Goal: Task Accomplishment & Management: Manage account settings

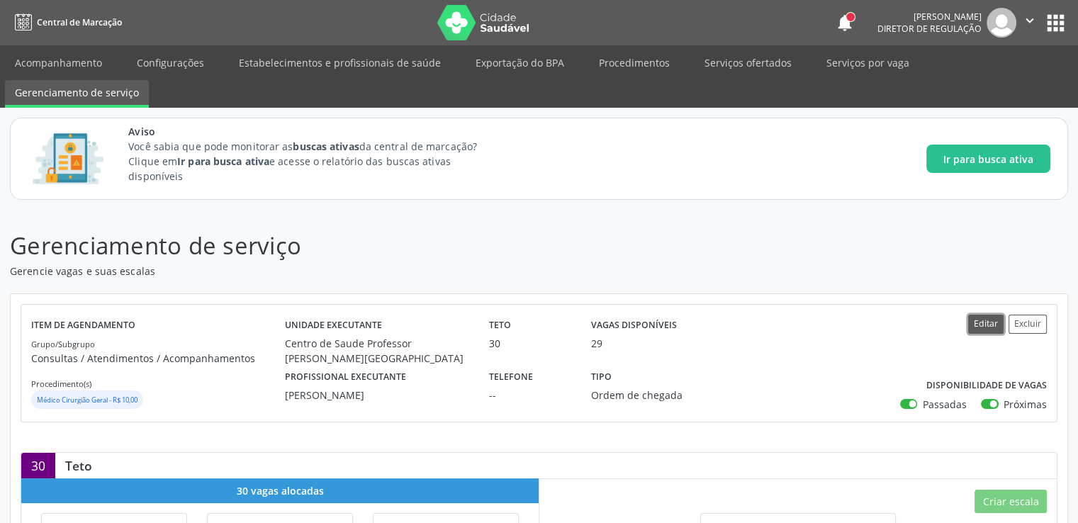
click at [984, 322] on button "Editar" at bounding box center [985, 324] width 35 height 19
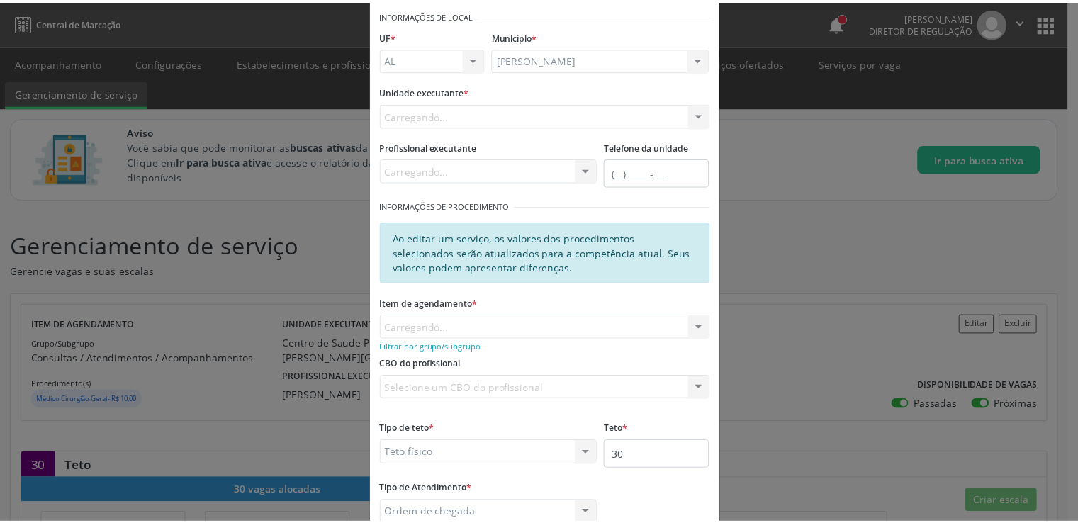
scroll to position [154, 0]
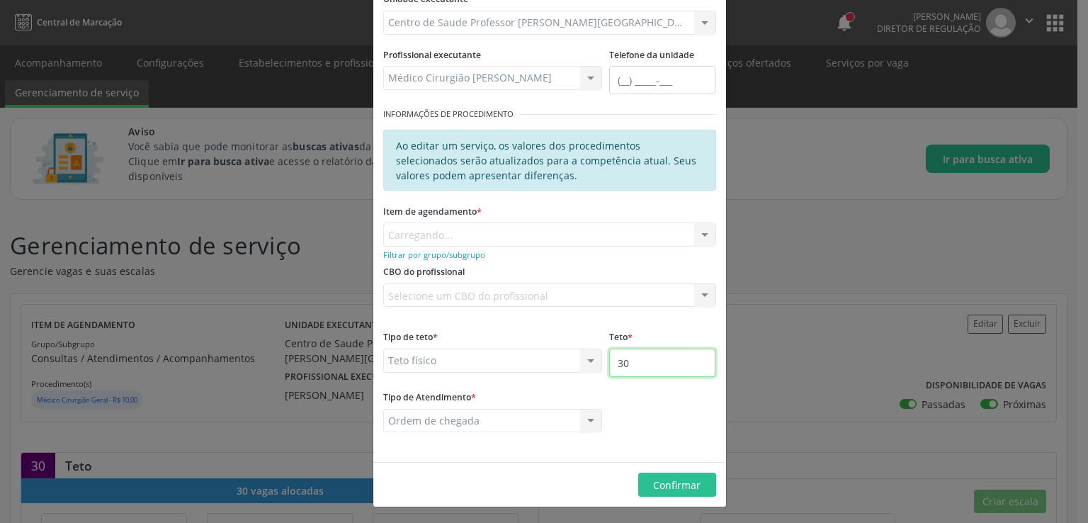
click at [654, 366] on input "30" at bounding box center [662, 363] width 106 height 28
type input "3"
type input "60"
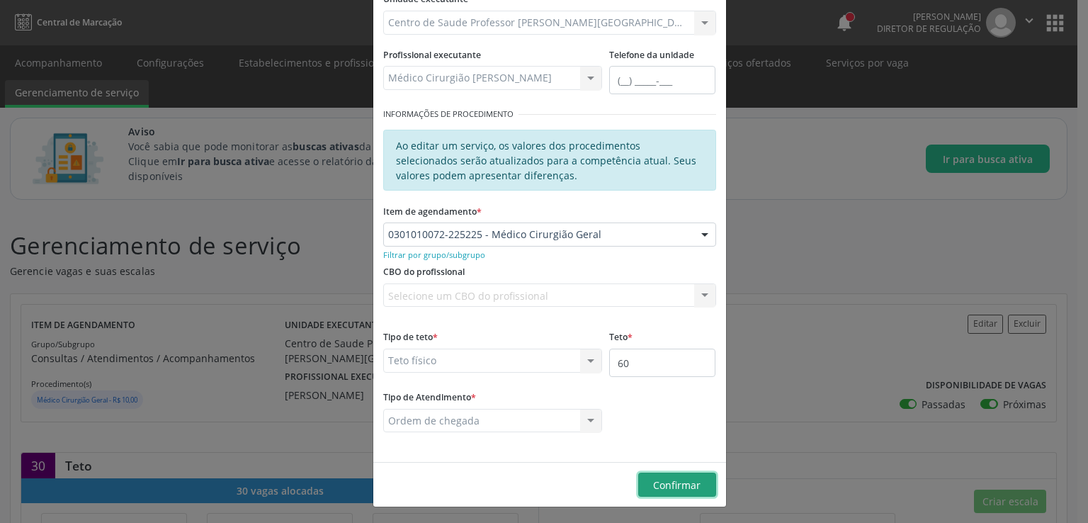
click at [678, 482] on span "Confirmar" at bounding box center [676, 484] width 47 height 13
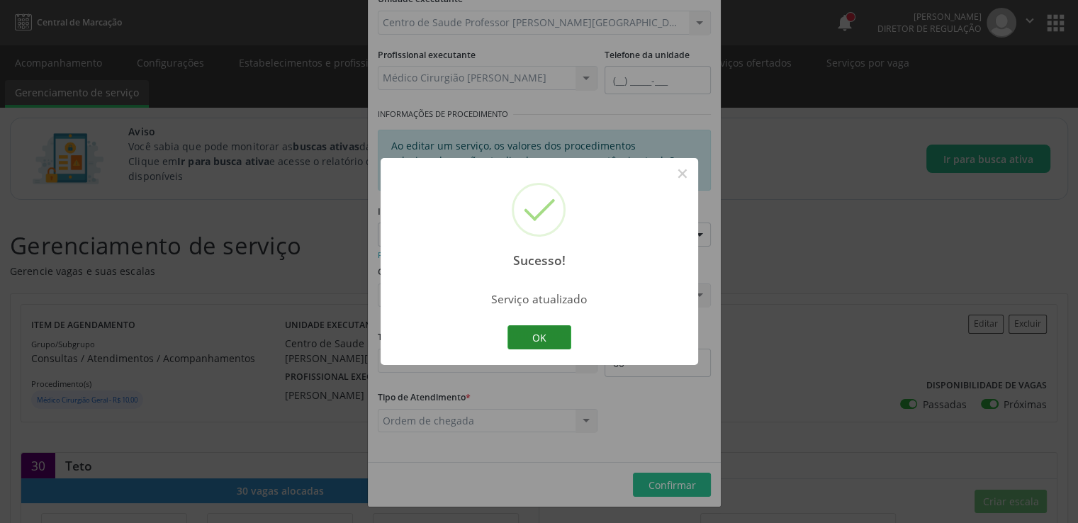
click at [544, 338] on button "OK" at bounding box center [539, 337] width 64 height 24
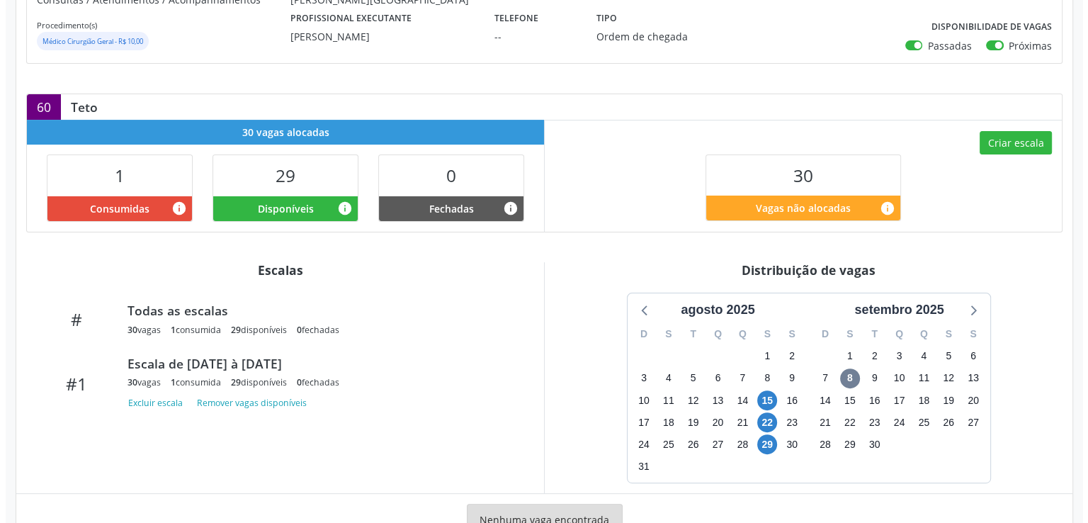
scroll to position [409, 0]
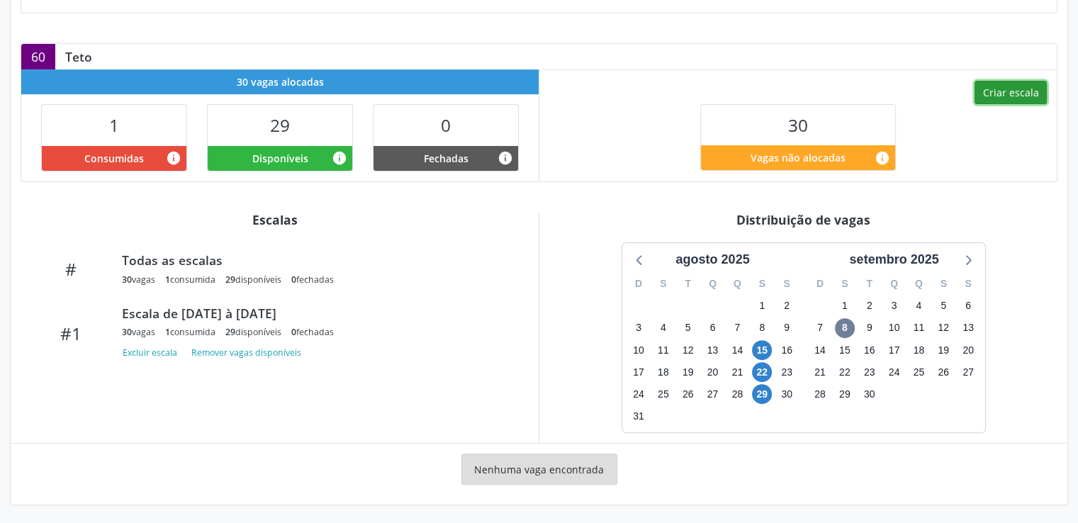
click at [1020, 90] on button "Criar escala" at bounding box center [1010, 93] width 72 height 24
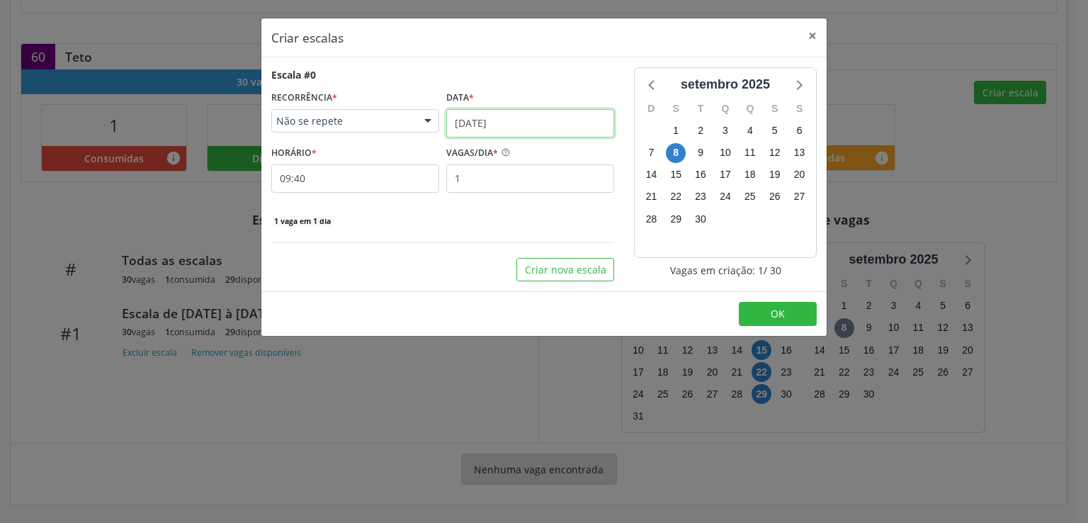
click at [502, 120] on input "[DATE]" at bounding box center [530, 123] width 168 height 28
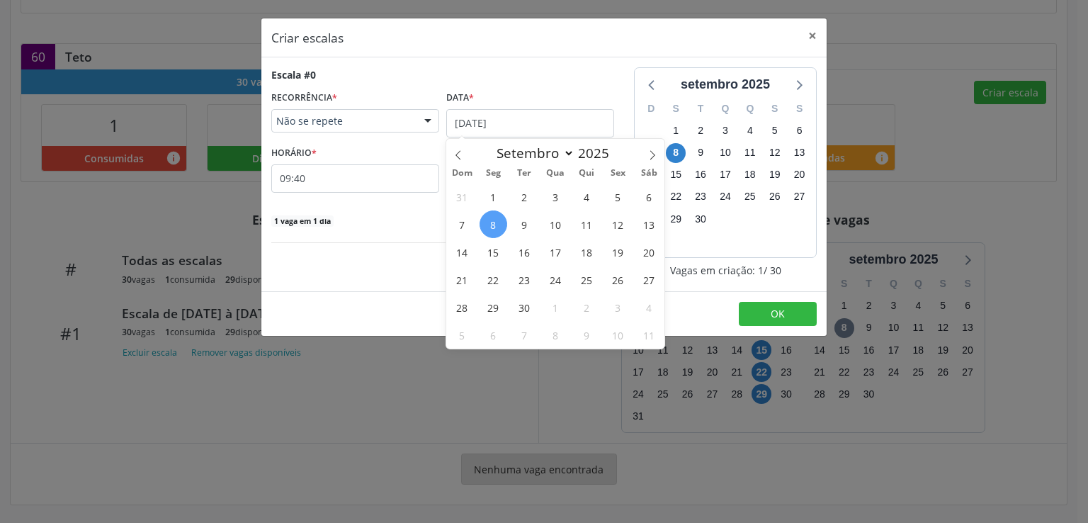
click at [621, 255] on span "19" at bounding box center [618, 252] width 28 height 28
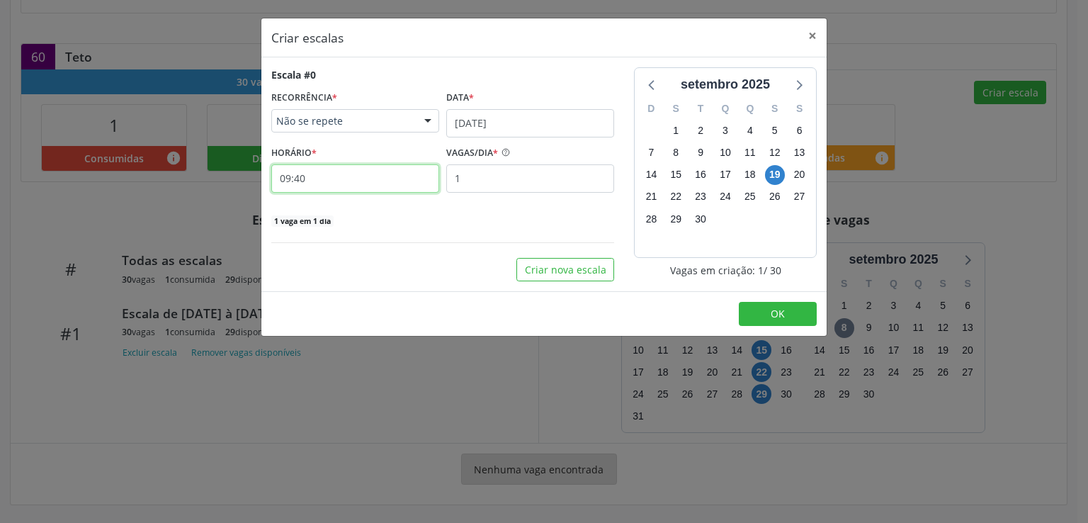
click at [369, 179] on input "09:40" at bounding box center [355, 178] width 168 height 28
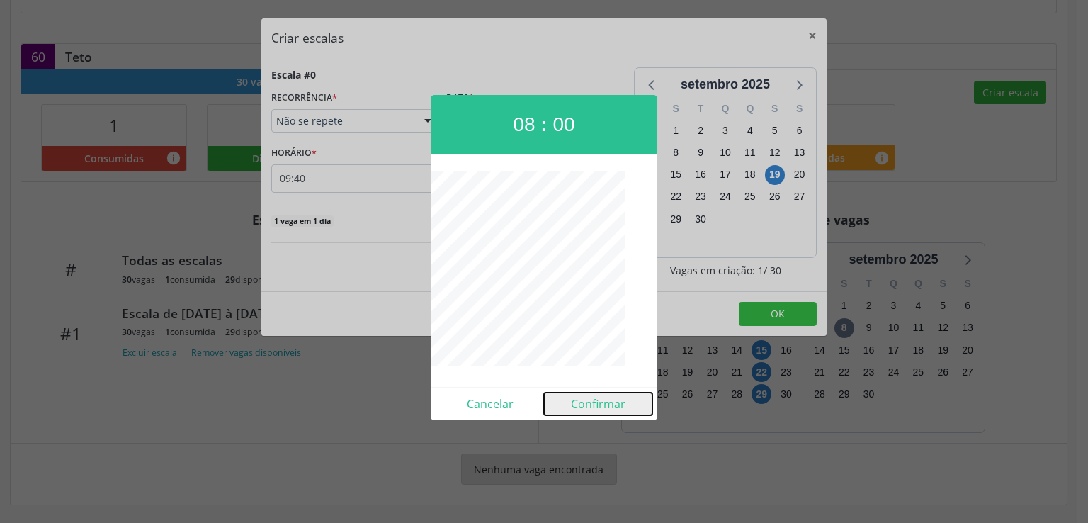
click at [603, 400] on button "Confirmar" at bounding box center [598, 404] width 108 height 23
type input "08:00"
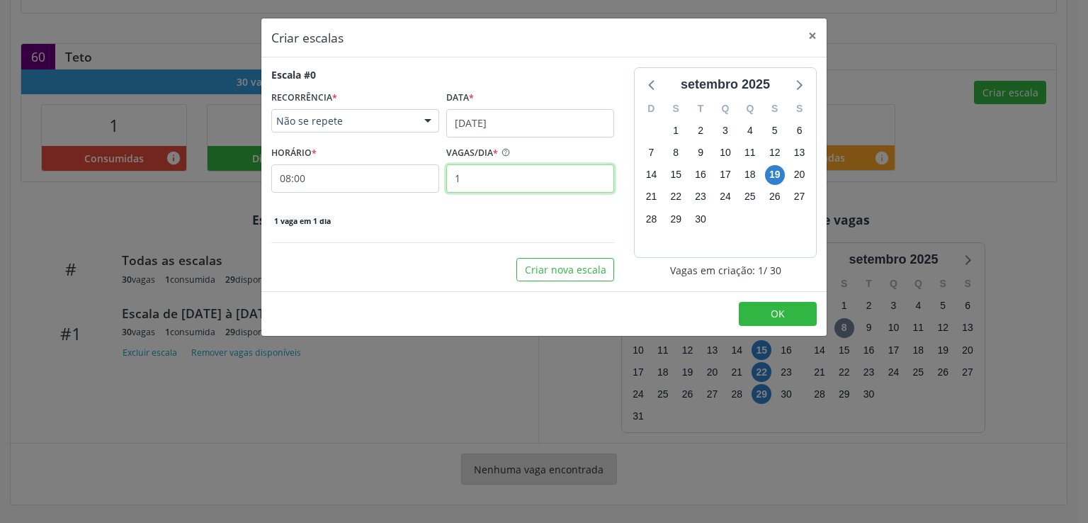
click at [495, 184] on input "1" at bounding box center [530, 178] width 168 height 28
type input "10"
click at [755, 310] on button "OK" at bounding box center [778, 314] width 78 height 24
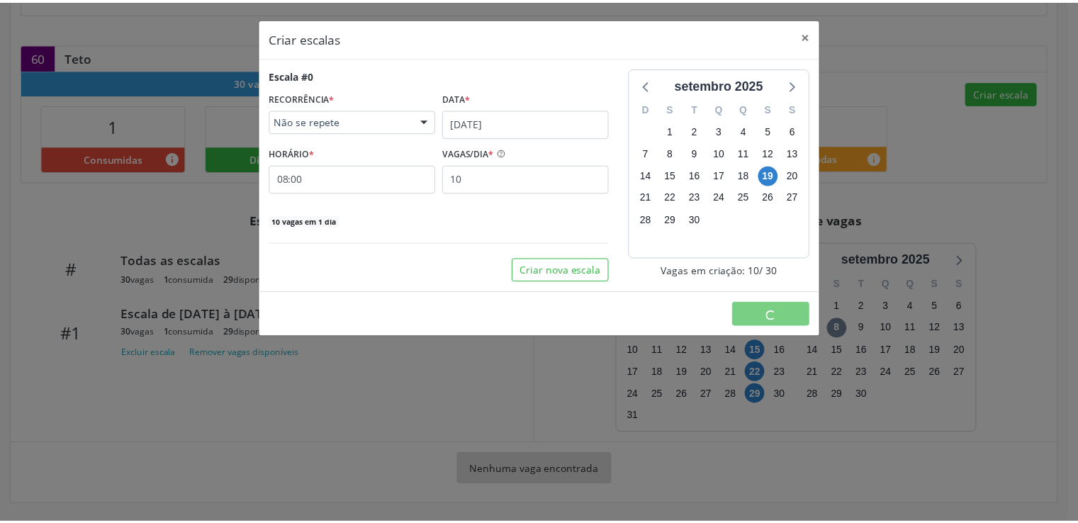
scroll to position [0, 0]
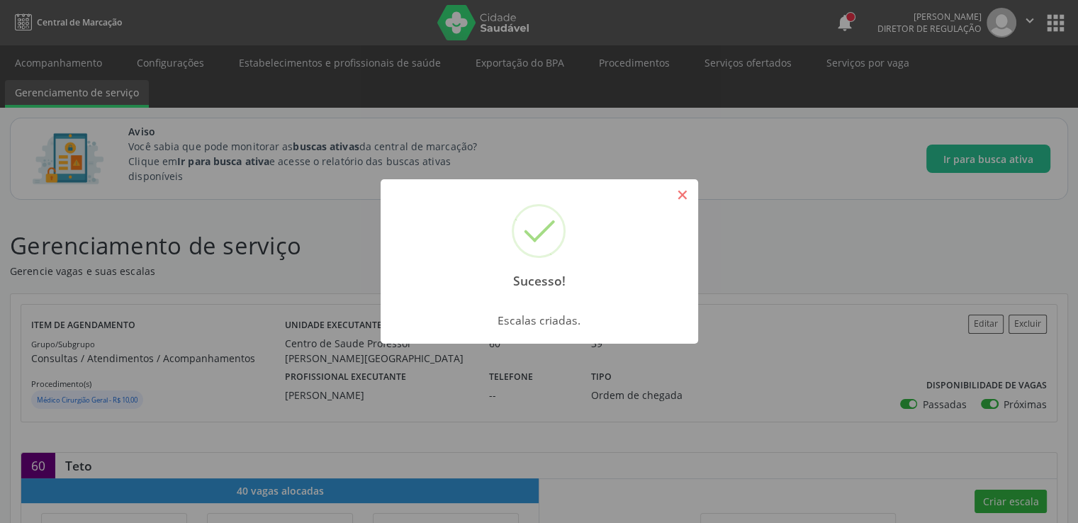
click at [682, 193] on button "×" at bounding box center [682, 195] width 24 height 24
